Goal: Find specific page/section: Find specific page/section

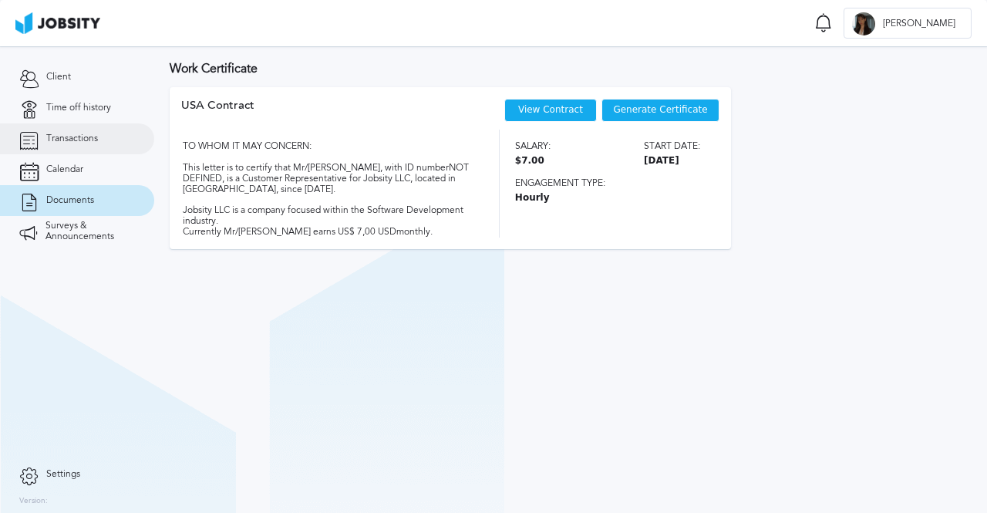
click at [95, 143] on span "Transactions" at bounding box center [72, 138] width 52 height 11
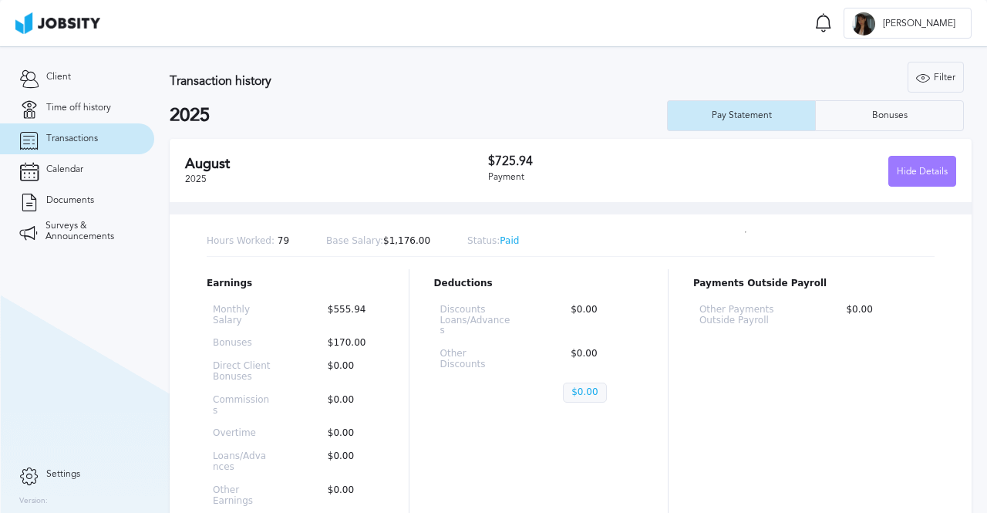
click at [92, 126] on link "Transactions" at bounding box center [77, 138] width 154 height 31
click at [97, 193] on link "Documents" at bounding box center [77, 200] width 154 height 31
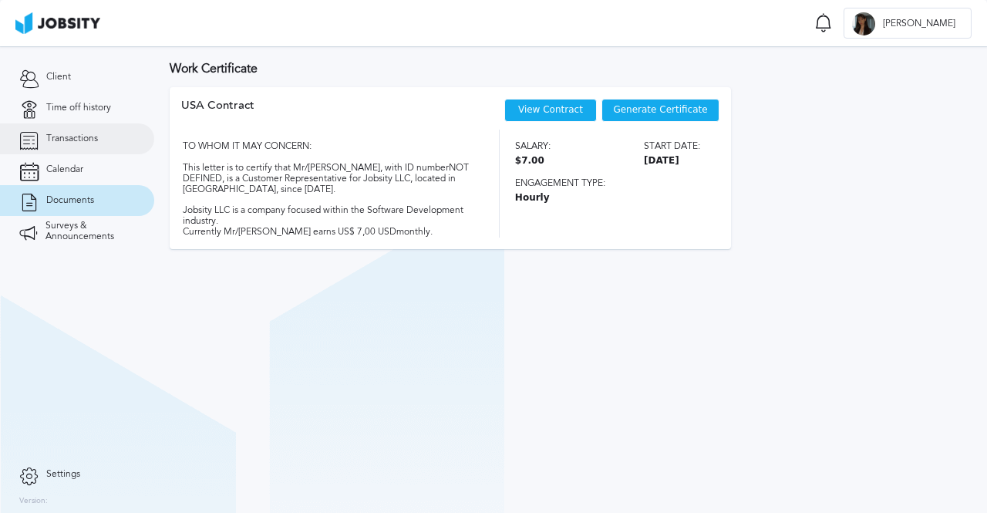
click at [93, 135] on span "Transactions" at bounding box center [72, 138] width 52 height 11
